Goal: Transaction & Acquisition: Purchase product/service

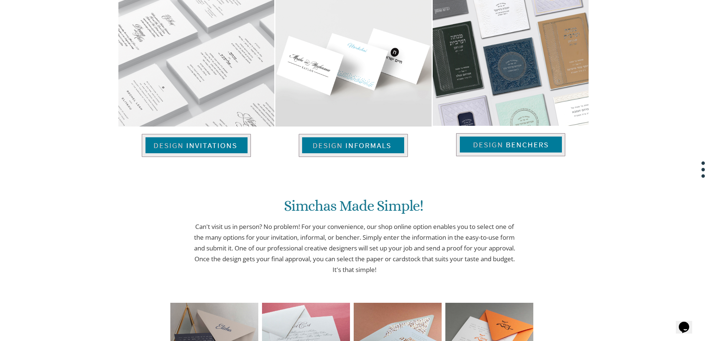
scroll to position [631, 0]
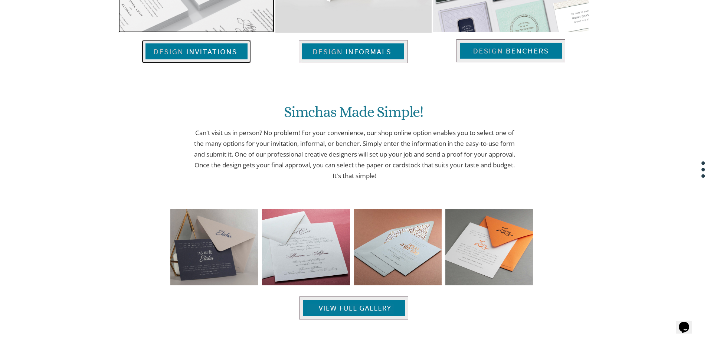
click at [204, 51] on img at bounding box center [196, 51] width 109 height 23
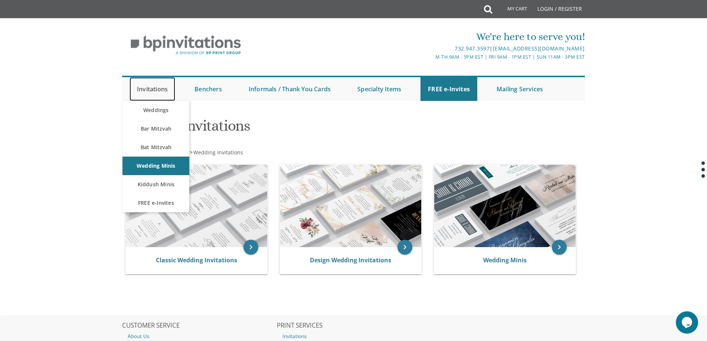
click at [154, 90] on link "Invitations" at bounding box center [153, 89] width 46 height 24
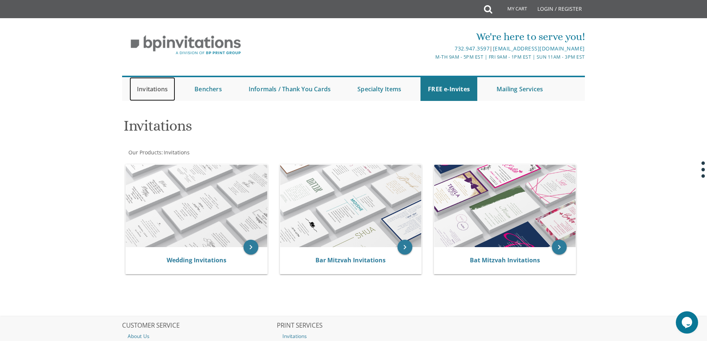
click at [157, 87] on link "Invitations" at bounding box center [153, 89] width 46 height 24
click at [163, 89] on link "Invitations" at bounding box center [153, 89] width 46 height 24
click at [156, 89] on link "Invitations" at bounding box center [153, 89] width 46 height 24
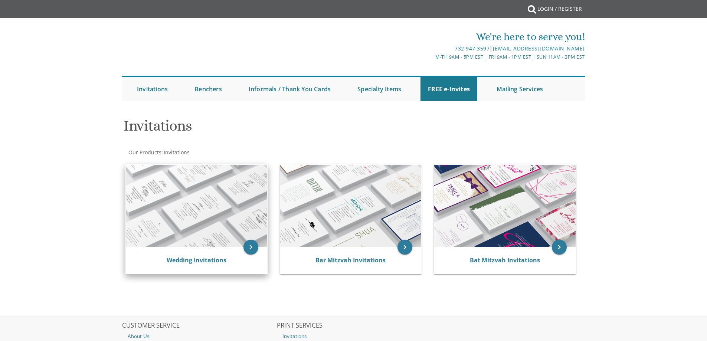
click at [159, 185] on body "My Cart {{shoppingcart.totalQuantityDisplay}} Total: {{shoppingcart.subtotal}} …" at bounding box center [353, 215] width 707 height 431
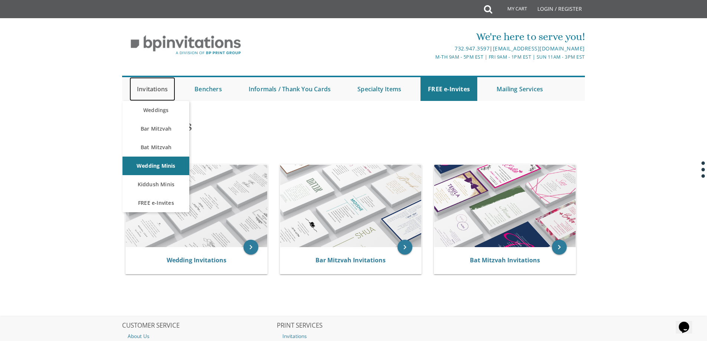
click at [156, 85] on link "Invitations" at bounding box center [153, 89] width 46 height 24
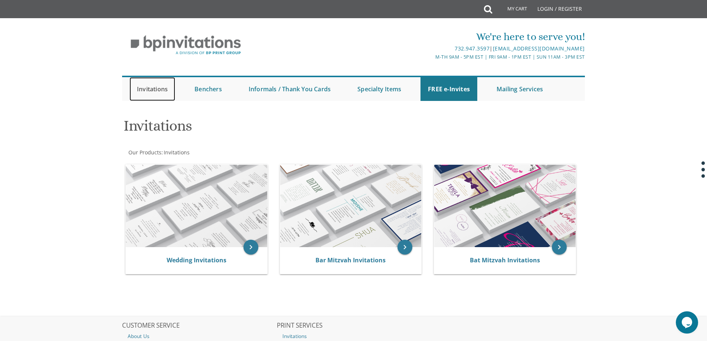
click at [159, 88] on link "Invitations" at bounding box center [153, 89] width 46 height 24
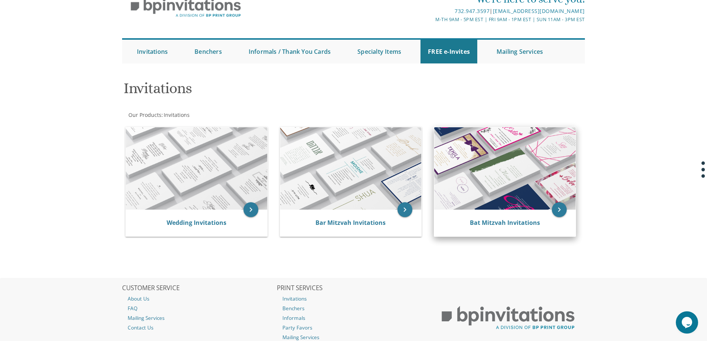
scroll to position [90, 0]
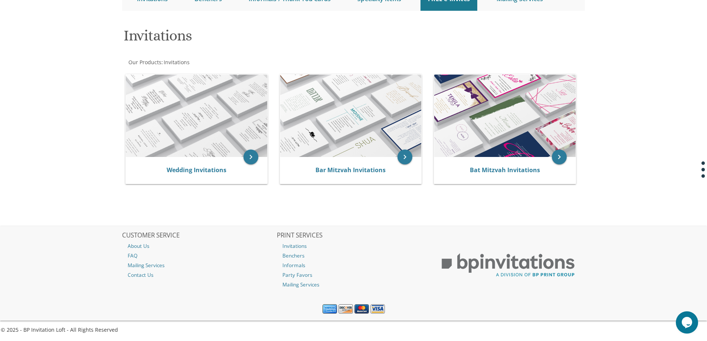
click at [614, 175] on body "My Cart Total: View Cart Item(s) Submit My Cart Total: View Cart Item(s) Login …" at bounding box center [353, 125] width 707 height 431
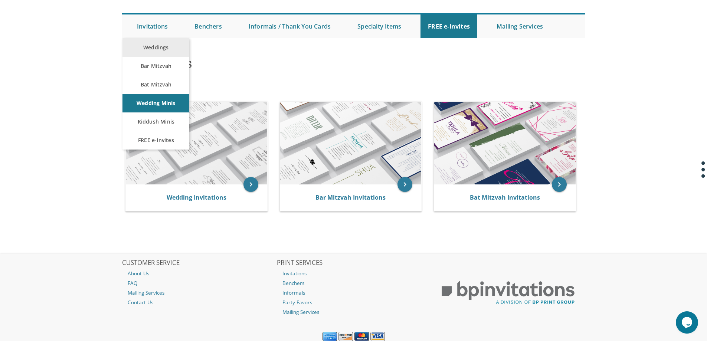
scroll to position [74, 0]
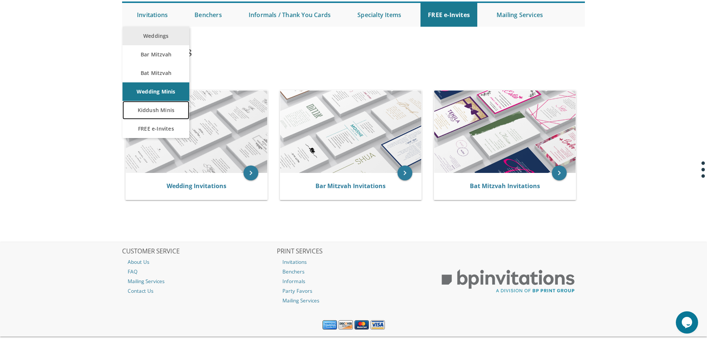
click at [161, 106] on link "Kiddush Minis" at bounding box center [155, 110] width 67 height 19
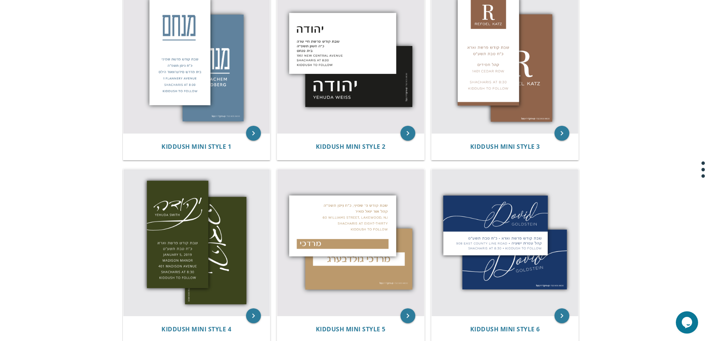
scroll to position [186, 0]
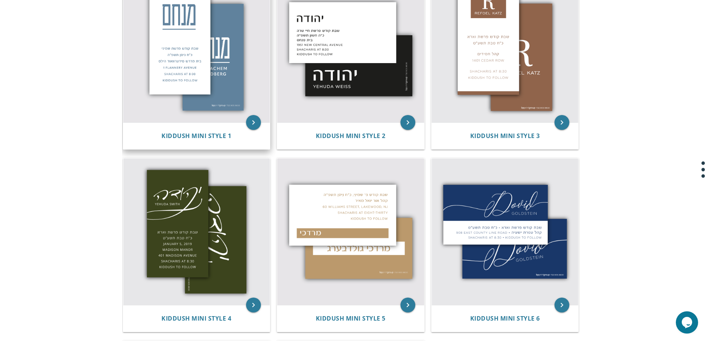
click at [205, 68] on img at bounding box center [196, 49] width 147 height 147
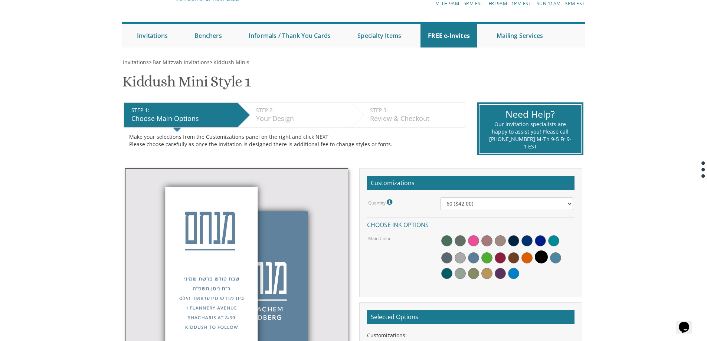
scroll to position [148, 0]
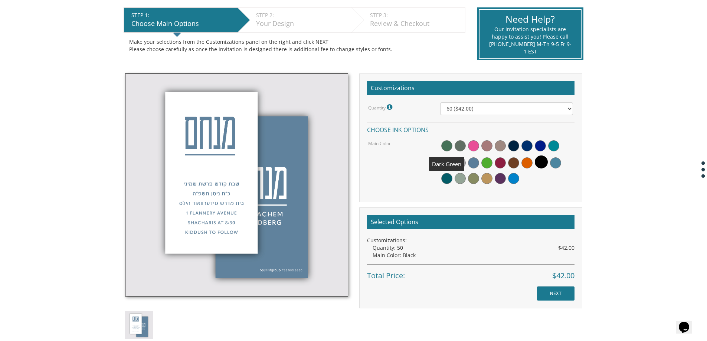
click at [444, 147] on span at bounding box center [446, 145] width 11 height 11
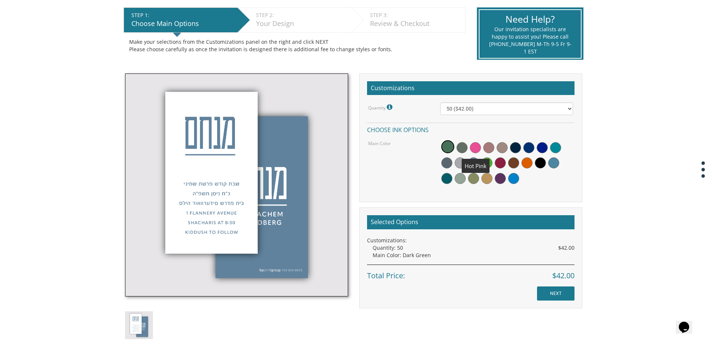
click at [475, 148] on span at bounding box center [475, 147] width 11 height 11
